Goal: Task Accomplishment & Management: Manage account settings

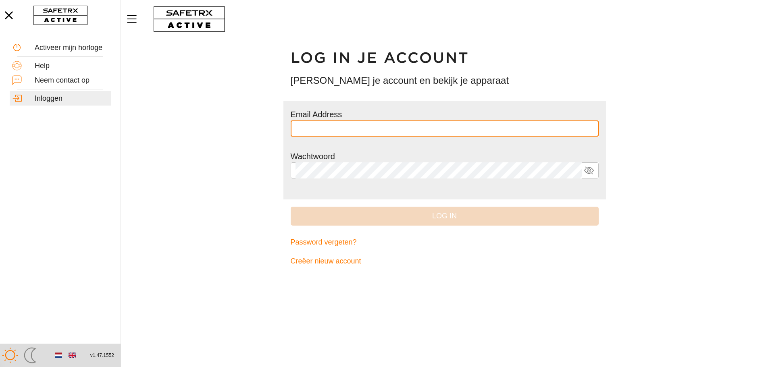
type input "**********"
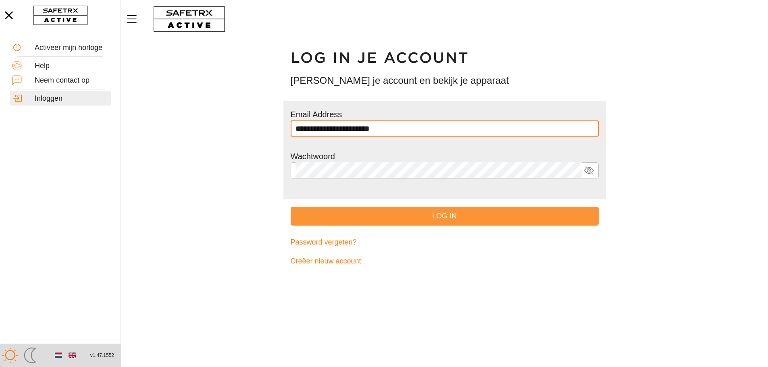
click at [417, 216] on span "Log in" at bounding box center [444, 216] width 295 height 12
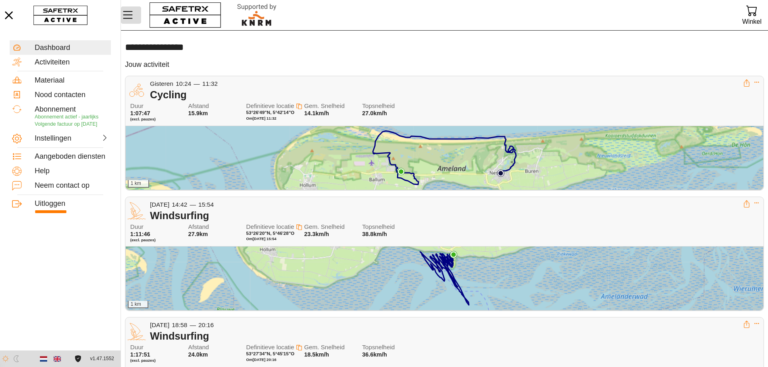
click at [129, 15] on icon "Menu" at bounding box center [128, 15] width 14 height 14
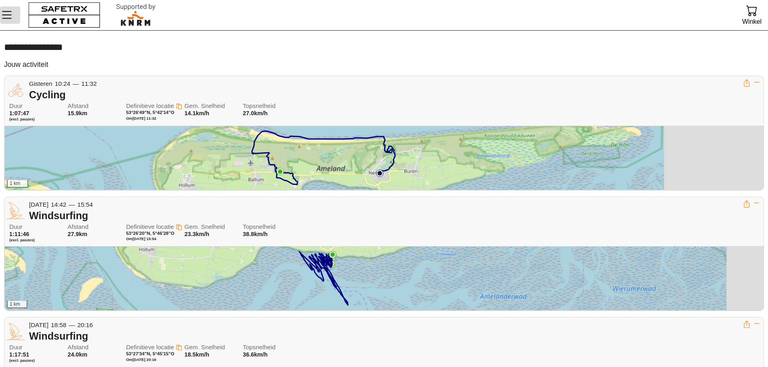
click at [8, 12] on icon "Menu" at bounding box center [7, 15] width 10 height 8
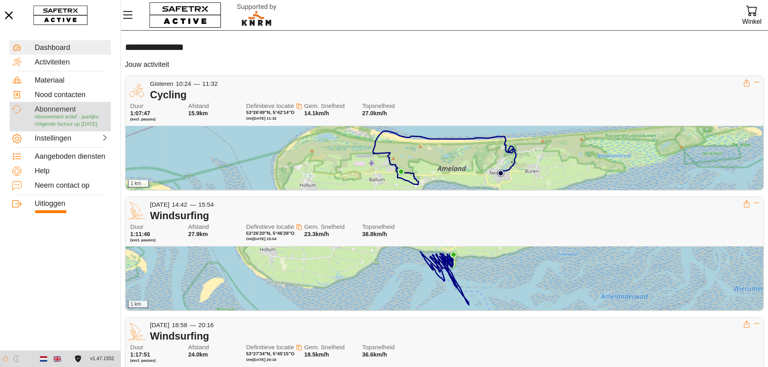
click at [68, 121] on span "Volgende factuur op [DATE]" at bounding box center [66, 124] width 62 height 6
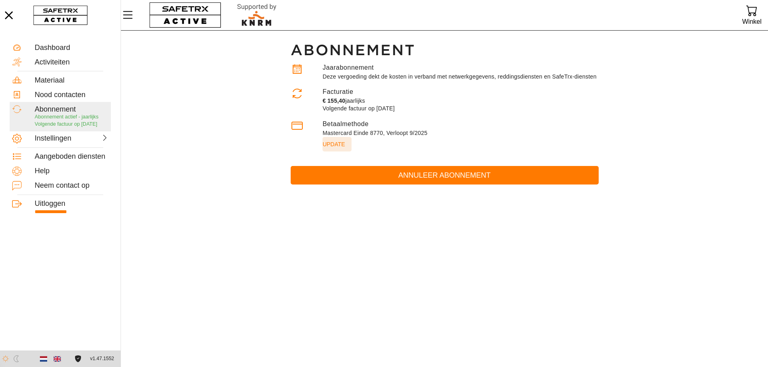
click at [336, 147] on span "Update" at bounding box center [333, 144] width 23 height 11
